Goal: Information Seeking & Learning: Find specific page/section

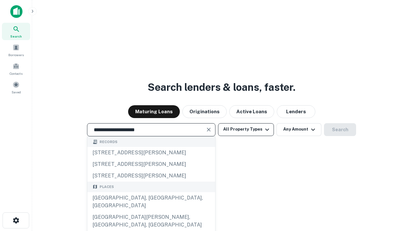
click at [151, 212] on div "[GEOGRAPHIC_DATA], [GEOGRAPHIC_DATA], [GEOGRAPHIC_DATA]" at bounding box center [151, 201] width 128 height 19
click at [246, 129] on button "All Property Types" at bounding box center [246, 129] width 56 height 13
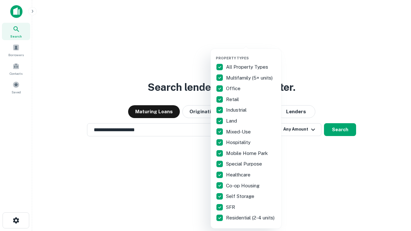
type input "**********"
click at [251, 54] on button "button" at bounding box center [251, 54] width 71 height 0
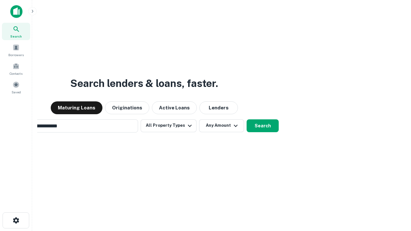
scroll to position [10, 0]
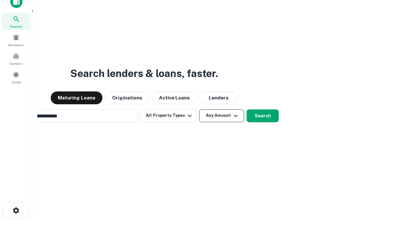
click at [199, 110] on button "Any Amount" at bounding box center [221, 116] width 45 height 13
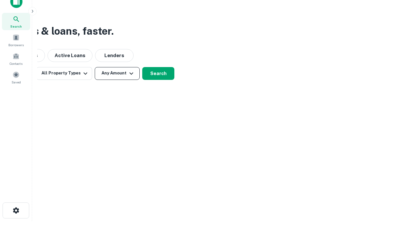
scroll to position [10, 0]
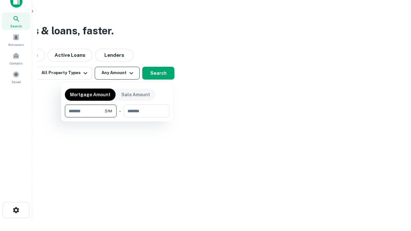
type input "*******"
click at [117, 118] on button "button" at bounding box center [117, 118] width 105 height 0
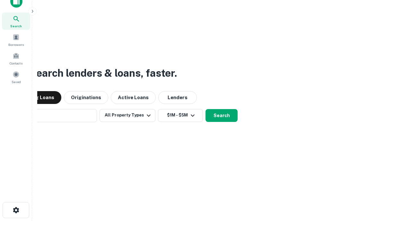
scroll to position [10, 0]
click at [206, 110] on button "Search" at bounding box center [222, 116] width 32 height 13
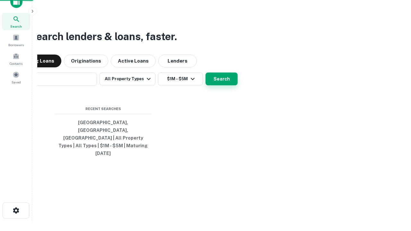
scroll to position [10, 0]
